Goal: Find specific page/section: Find specific page/section

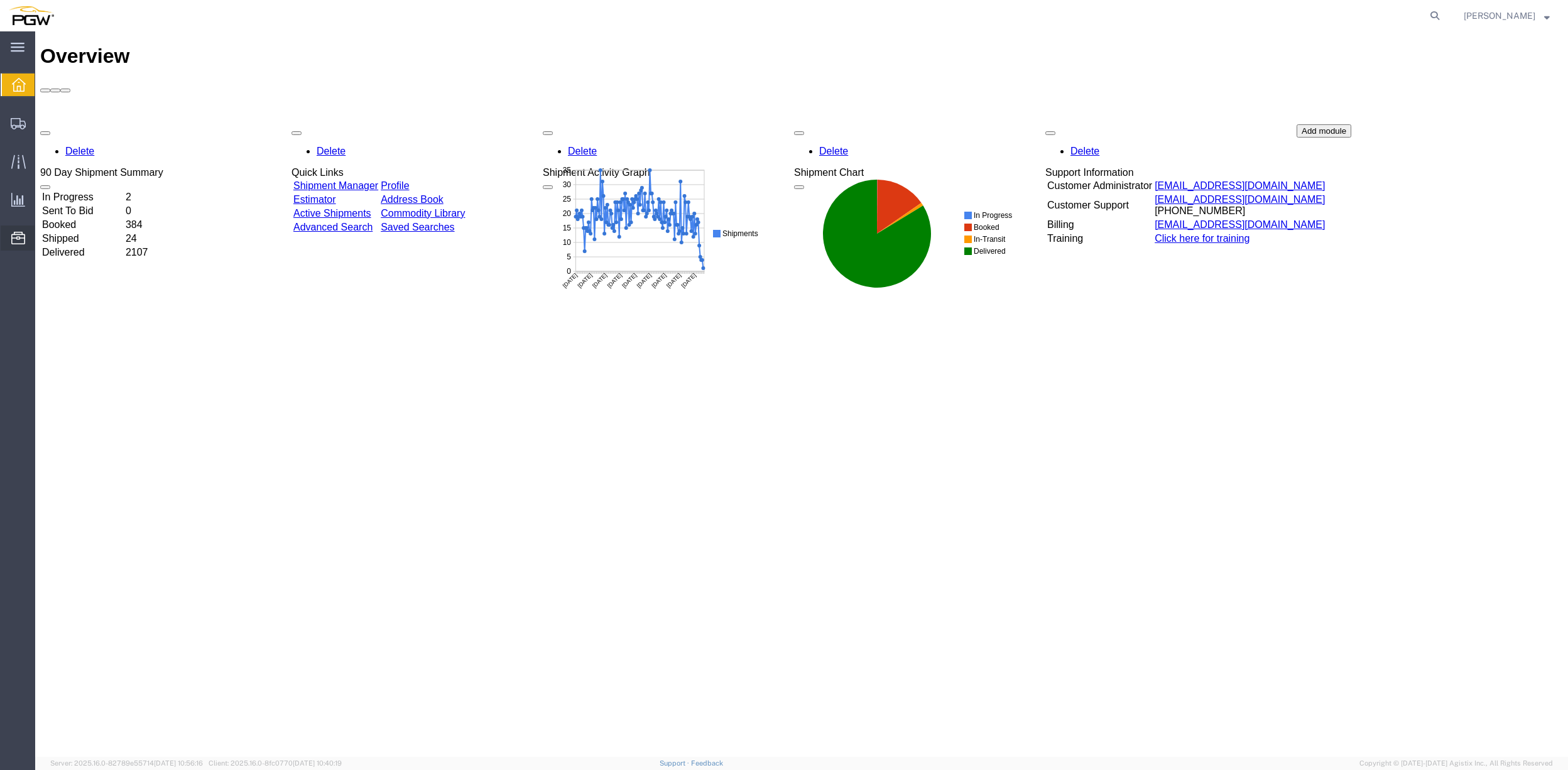
click at [0, 0] on span "Address Book" at bounding box center [0, 0] width 0 height 0
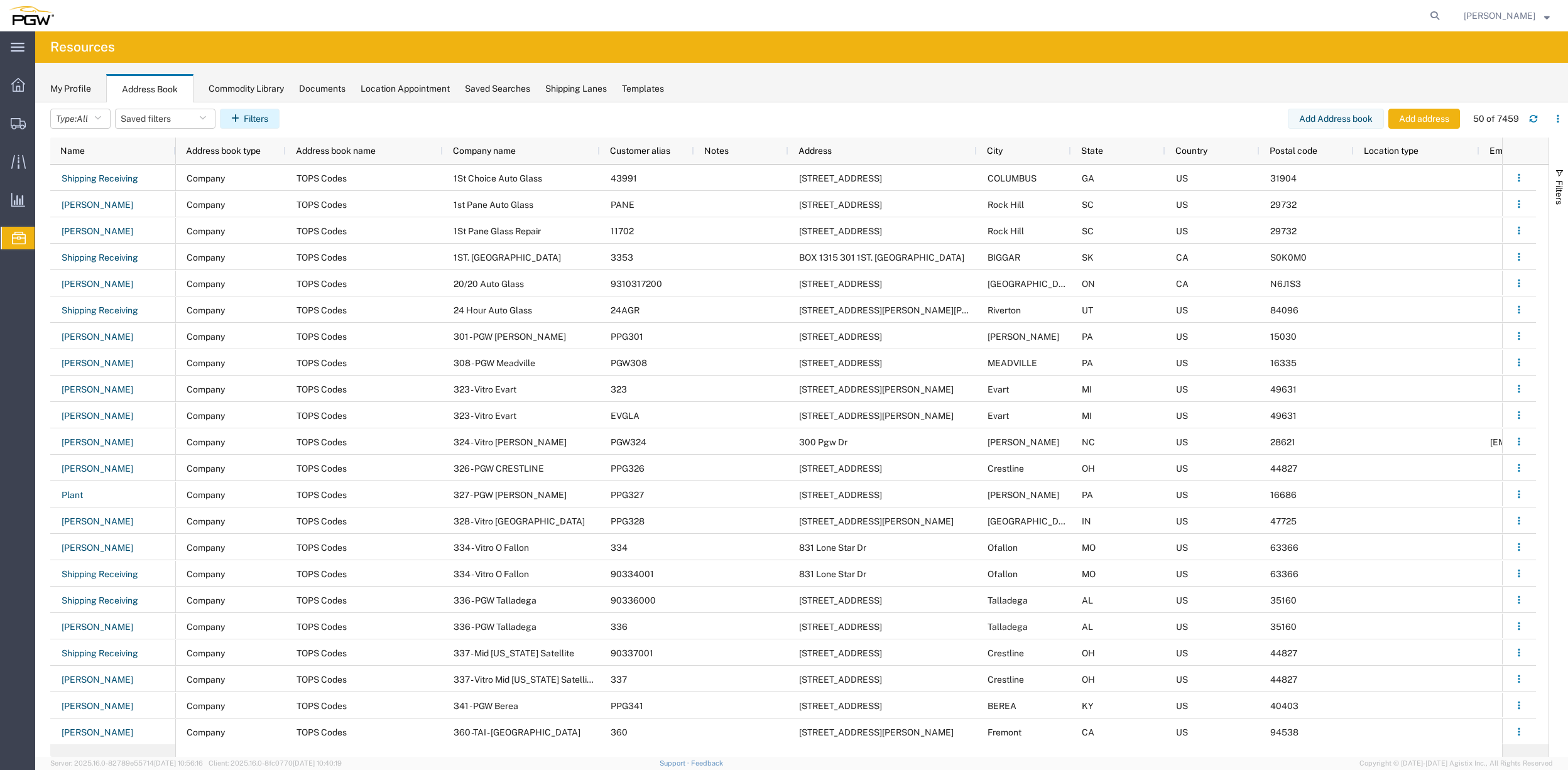
click at [265, 119] on button "Filters" at bounding box center [249, 119] width 60 height 20
click at [1415, 410] on span "Postal code" at bounding box center [1408, 409] width 48 height 10
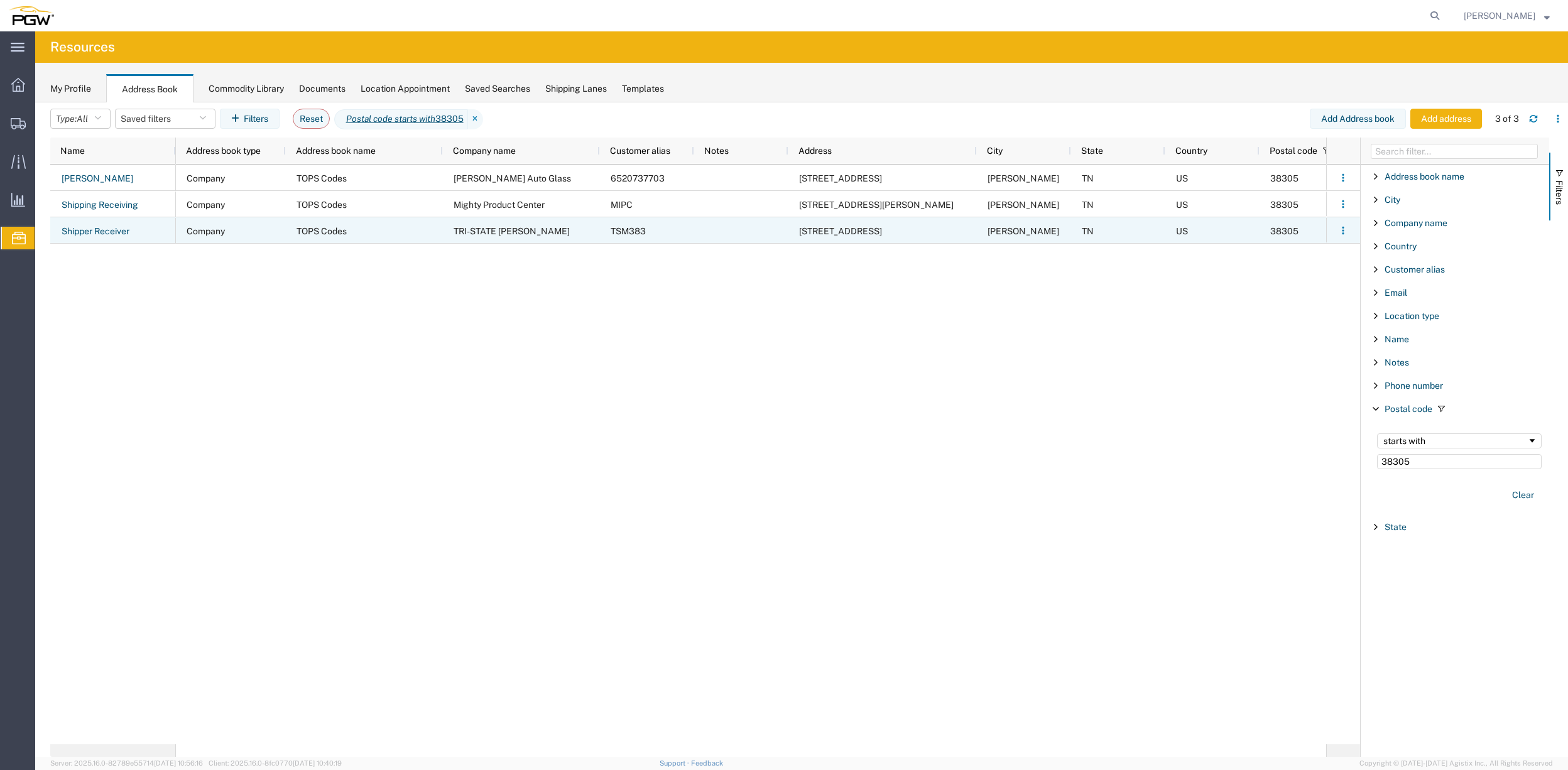
type input "38305"
click at [514, 232] on span "TRI-STATE [PERSON_NAME]" at bounding box center [511, 231] width 117 height 10
